Goal: Task Accomplishment & Management: Manage account settings

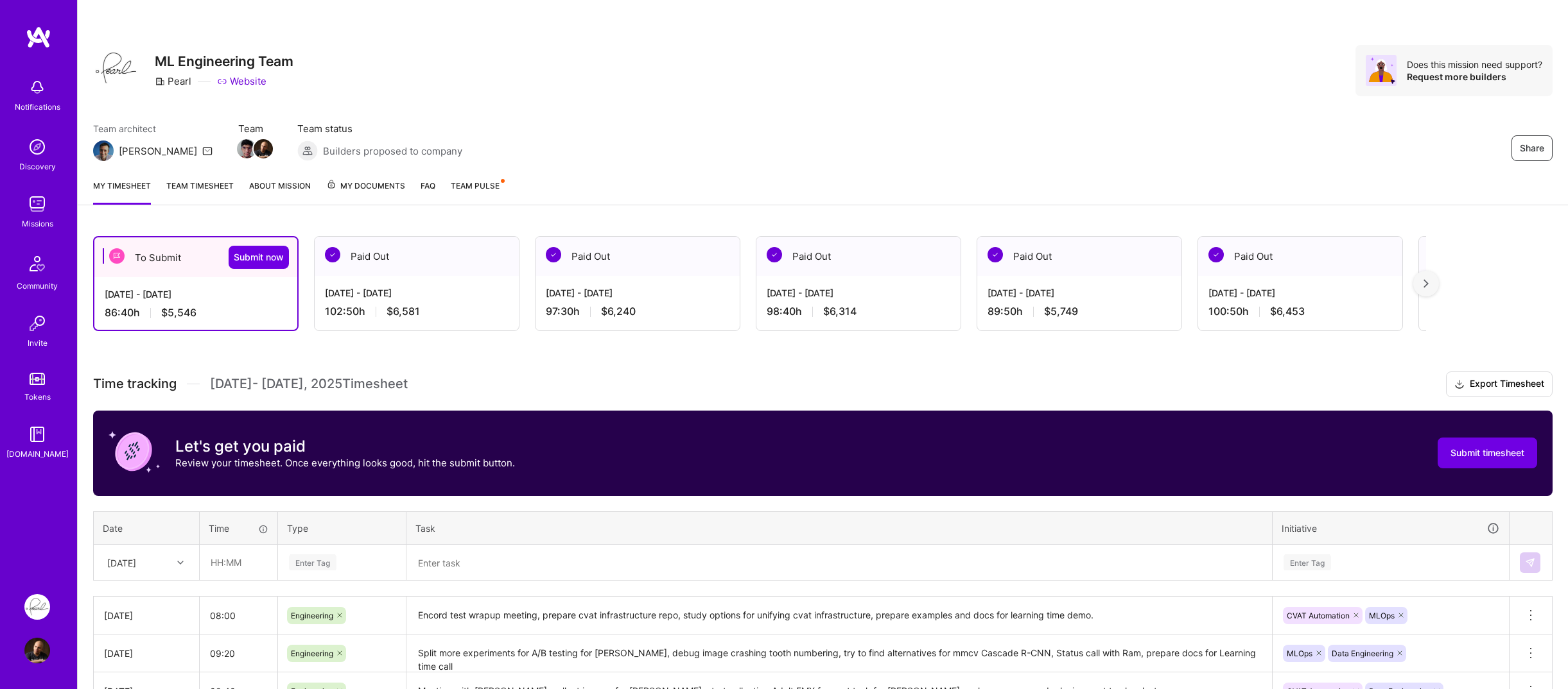
click at [346, 212] on div "Share ML Engineering Team Pearl Website Does this mission need support? Request…" at bounding box center [822, 536] width 1490 height 1073
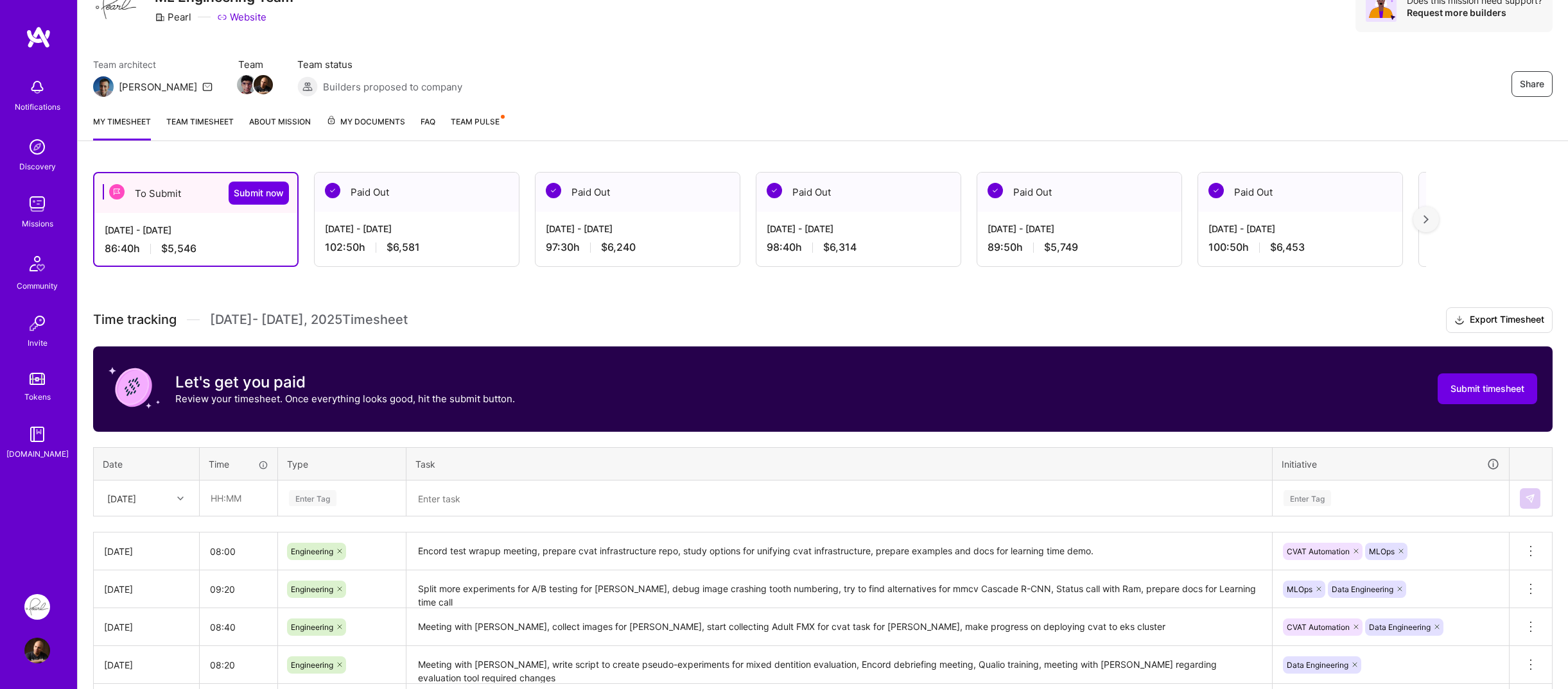
scroll to position [129, 0]
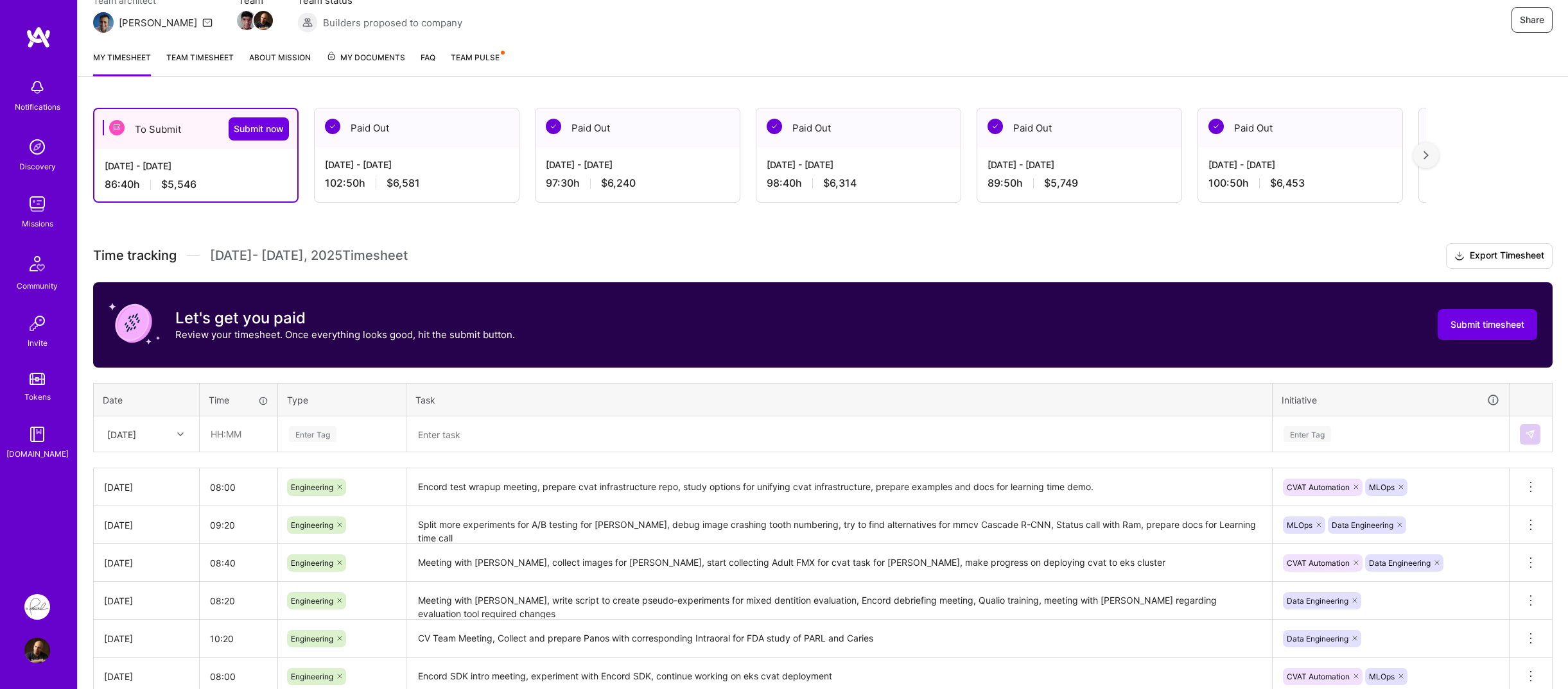
click at [354, 47] on div "My timesheet Team timesheet About Mission My Documents FAQ Team Pulse" at bounding box center [822, 58] width 1490 height 37
click at [352, 55] on span "My Documents" at bounding box center [365, 57] width 79 height 14
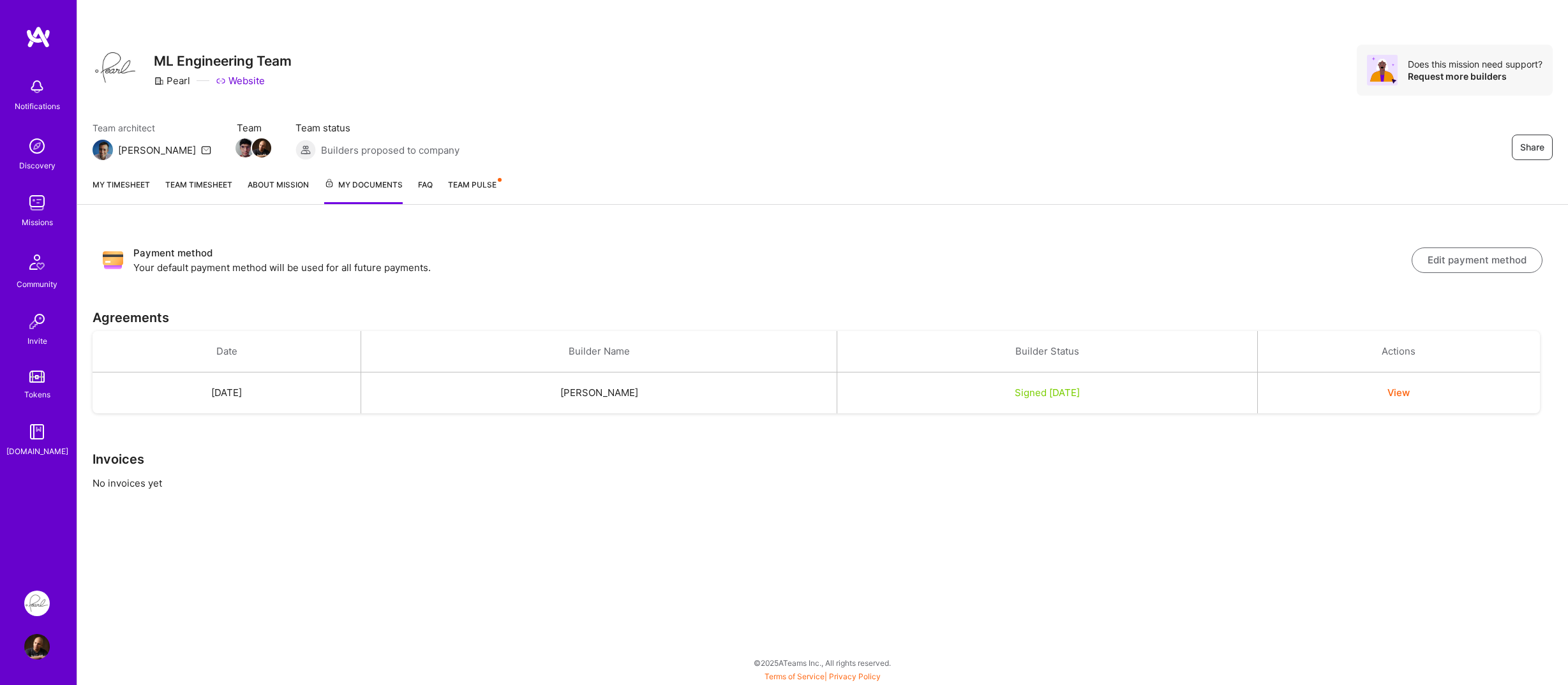
click at [502, 267] on p "Your default payment method will be used for all future payments." at bounding box center [772, 268] width 1278 height 13
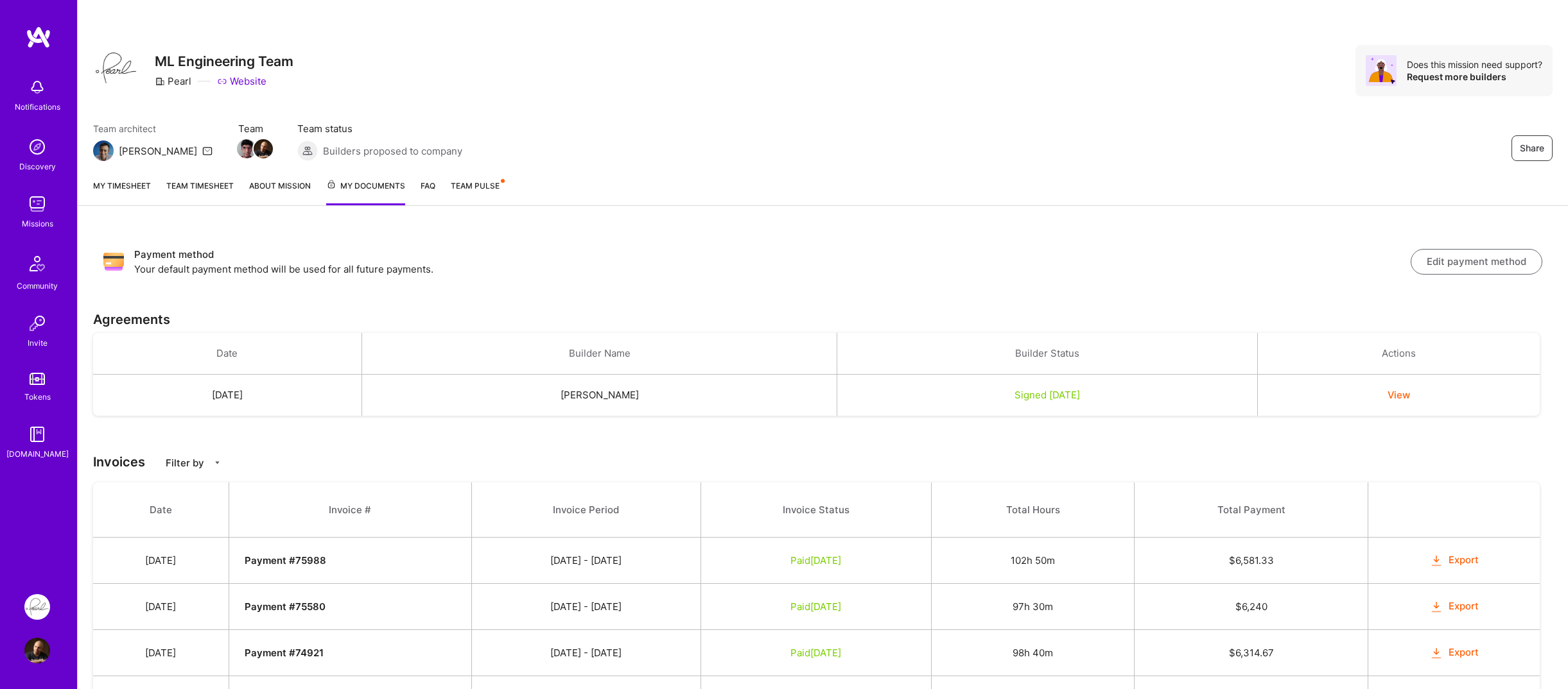
scroll to position [129, 0]
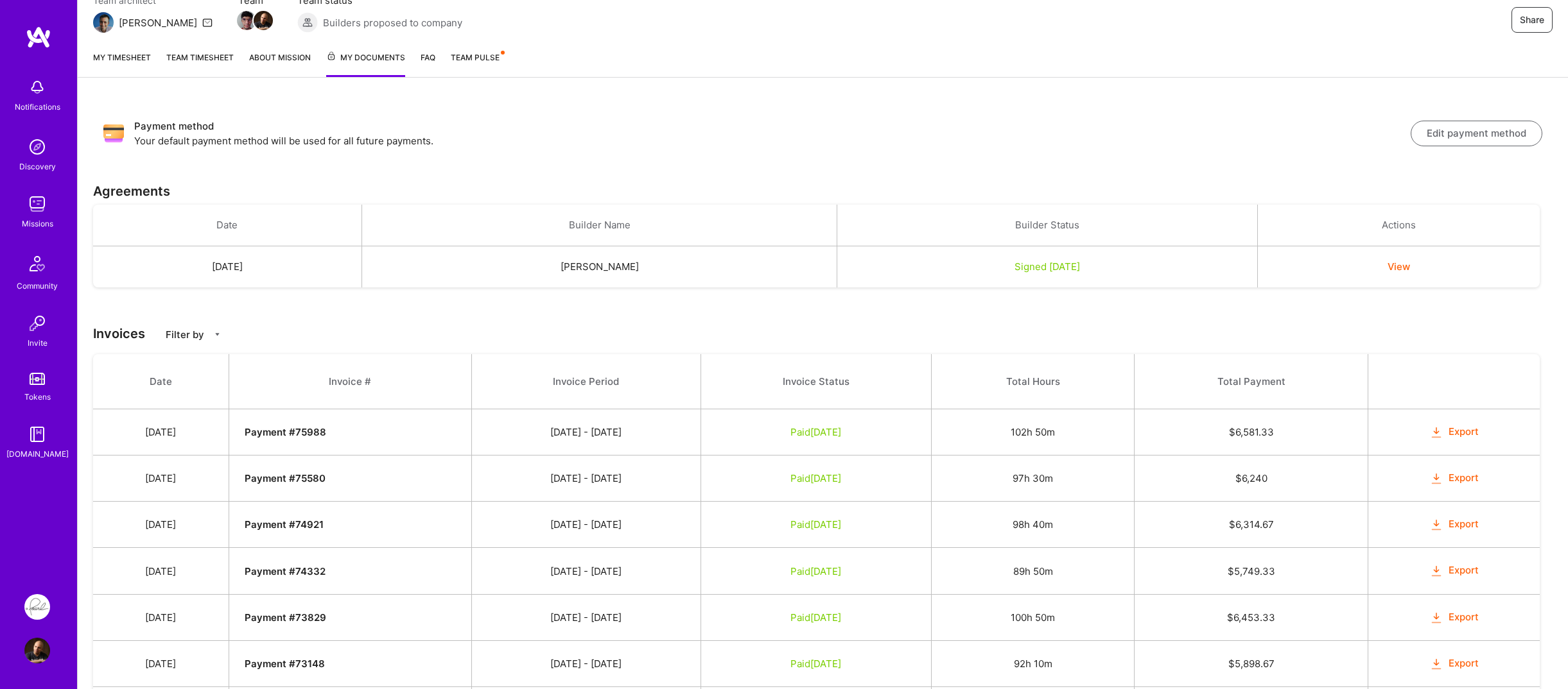
click at [701, 419] on td "07/16 - 07/31/2025" at bounding box center [586, 432] width 229 height 46
click at [1452, 434] on button "Export" at bounding box center [1453, 433] width 50 height 15
click at [326, 431] on strong "Payment # 75988" at bounding box center [284, 432] width 82 height 12
copy strong "75988"
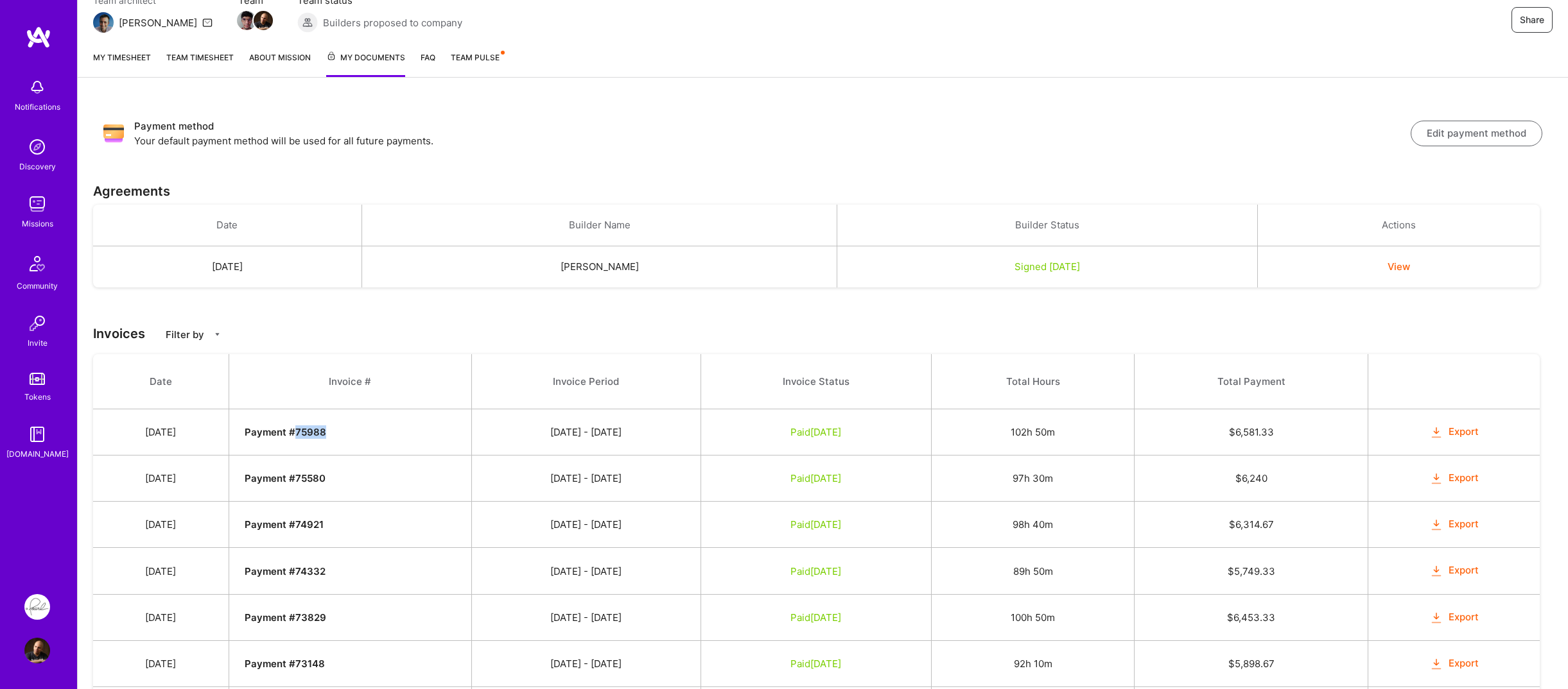
click at [403, 451] on td "Payment # 75988" at bounding box center [349, 432] width 242 height 46
click at [326, 434] on strong "Payment # 75988" at bounding box center [284, 432] width 82 height 12
click at [326, 435] on strong "Payment # 75988" at bounding box center [284, 432] width 82 height 12
copy strong "75988"
click at [381, 452] on td "Payment # 75988" at bounding box center [349, 432] width 242 height 46
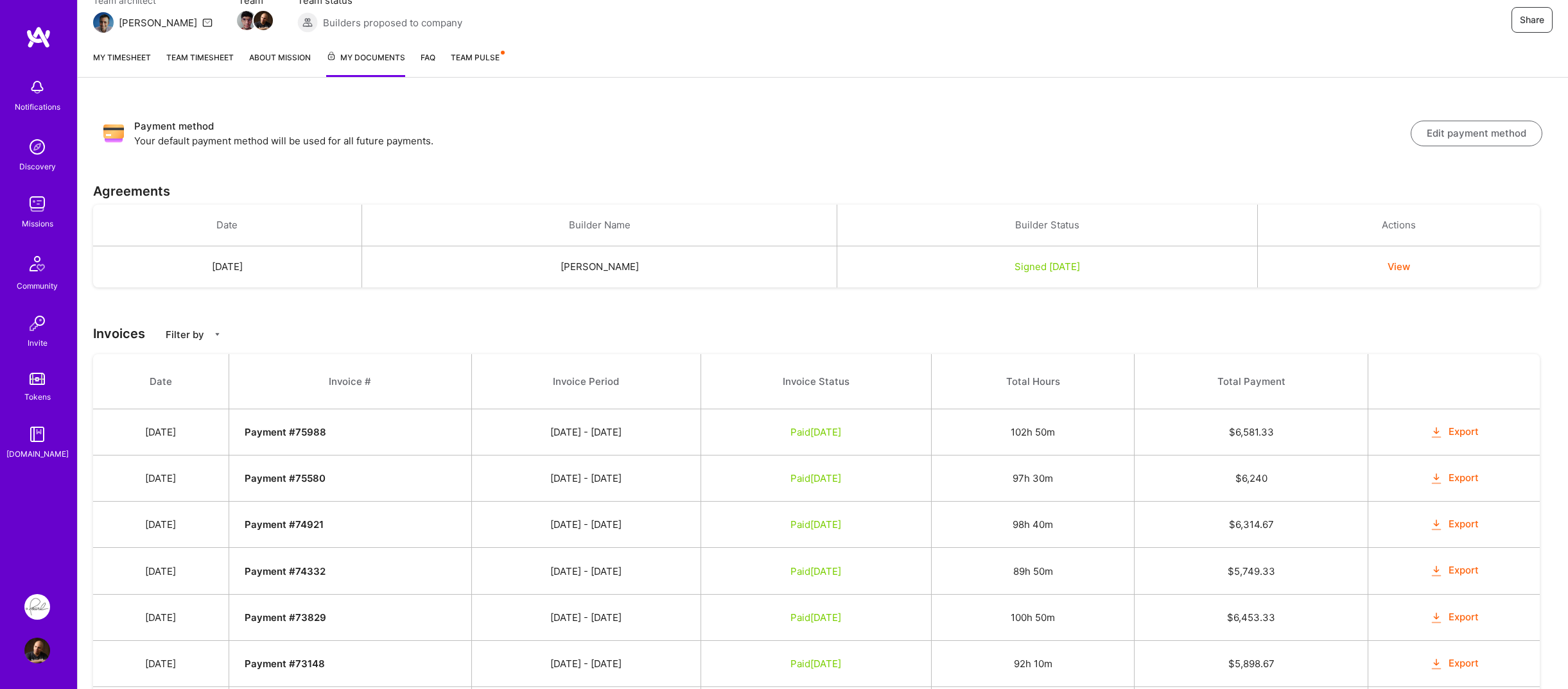
click at [326, 431] on strong "Payment # 75988" at bounding box center [284, 432] width 82 height 12
copy strong "75988"
drag, startPoint x: 1040, startPoint y: 436, endPoint x: 1092, endPoint y: 431, distance: 52.2
click at [1092, 431] on td "102h 50m" at bounding box center [1032, 432] width 204 height 46
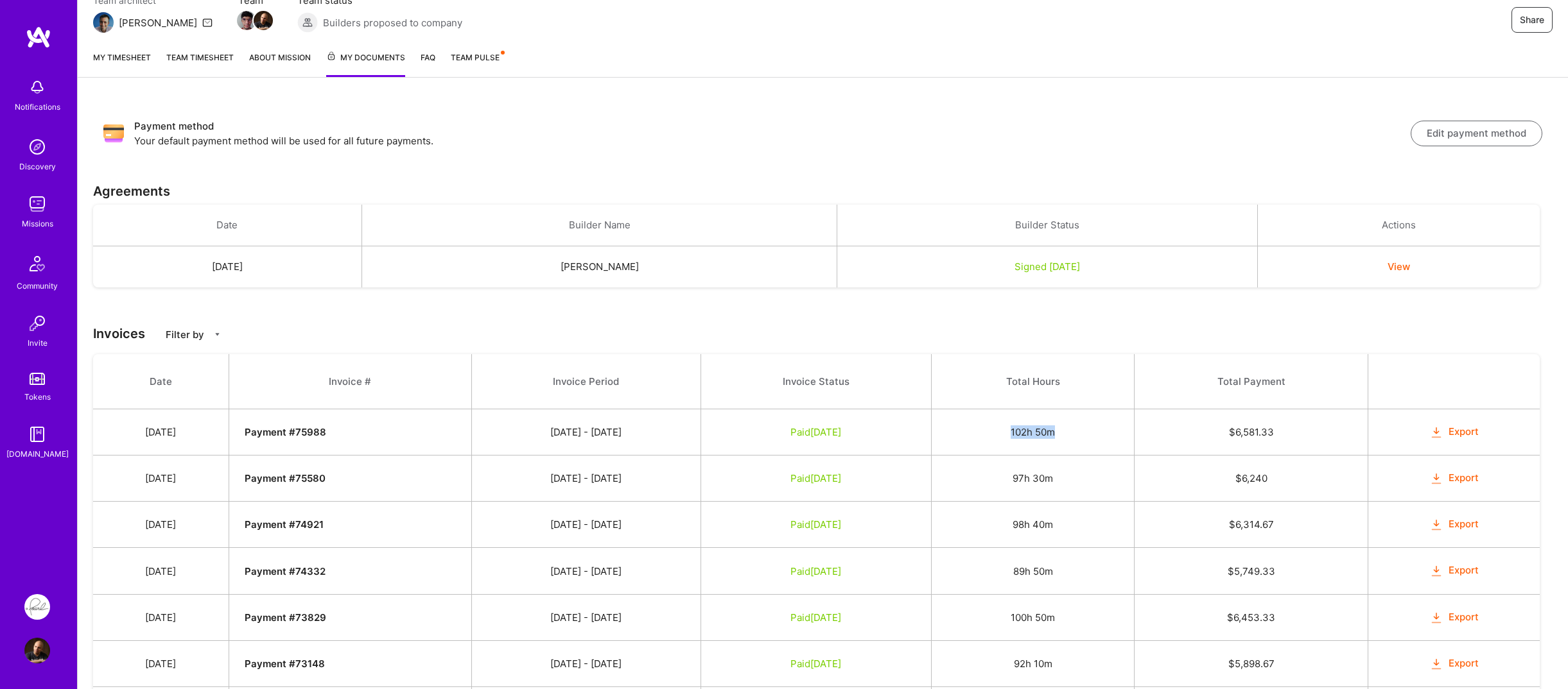
copy td "102h 50m"
